Goal: Find specific page/section: Find specific page/section

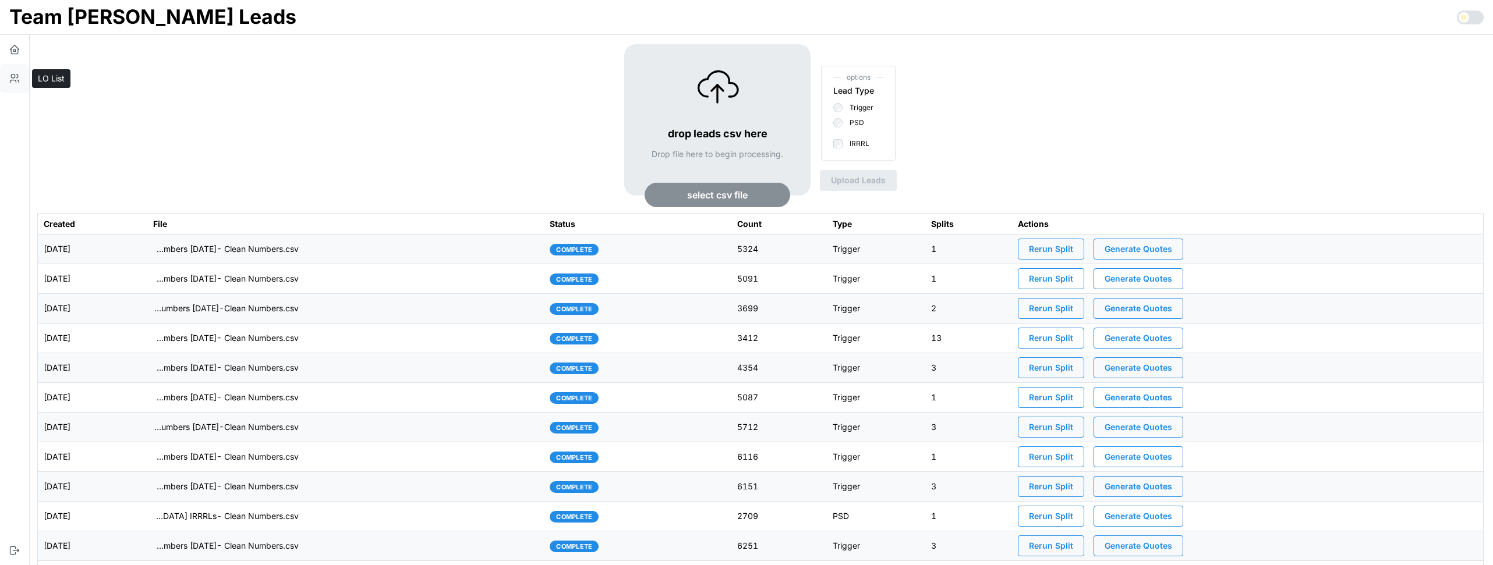
click at [14, 80] on icon "button" at bounding box center [13, 81] width 6 height 3
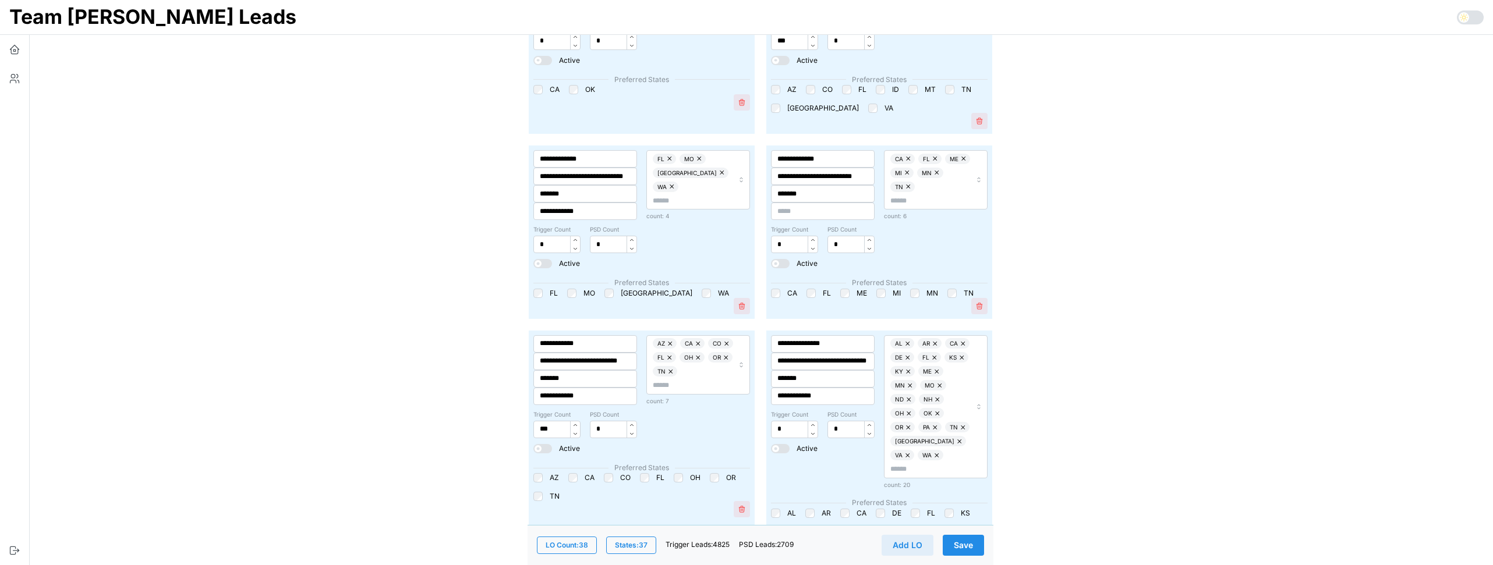
scroll to position [1332, 0]
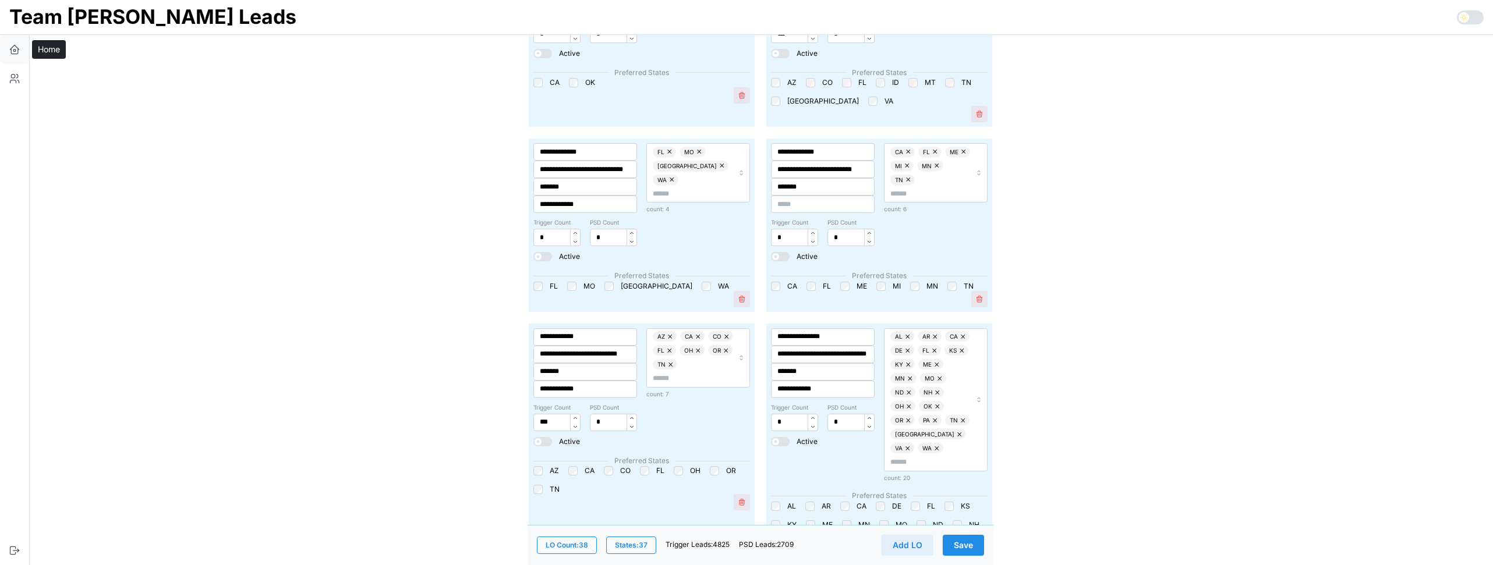
click at [9, 48] on icon "button" at bounding box center [15, 50] width 12 height 12
